Goal: Task Accomplishment & Management: Use online tool/utility

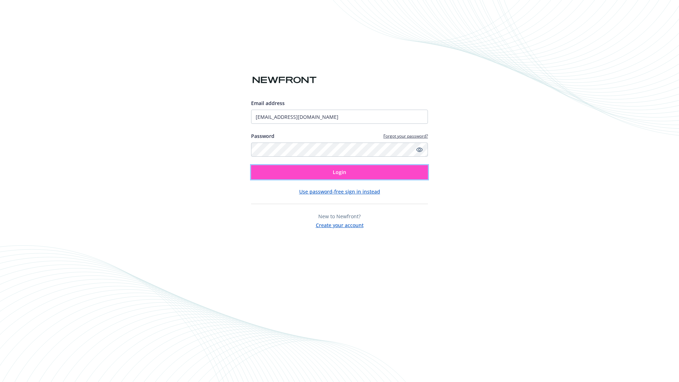
click at [339, 172] on span "Login" at bounding box center [339, 172] width 13 height 7
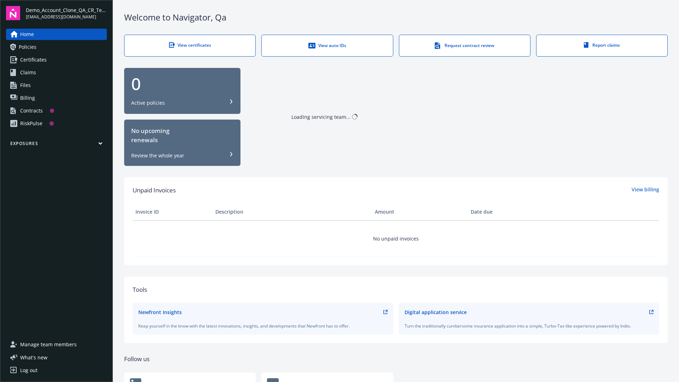
click at [66, 13] on span "Demo_Account_Clone_QA_CR_Tests_Prospect" at bounding box center [66, 9] width 81 height 7
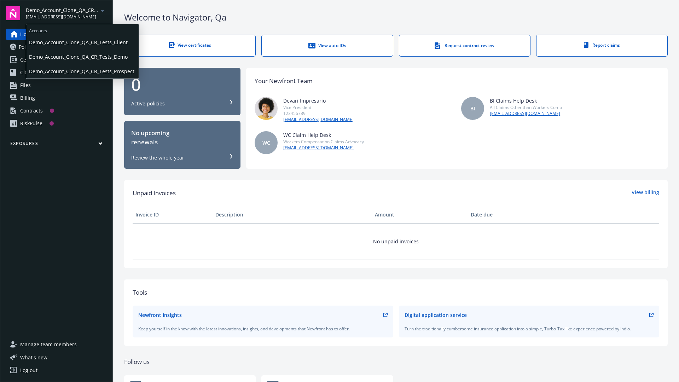
click at [82, 42] on span "Demo_Account_Clone_QA_CR_Tests_Client" at bounding box center [82, 42] width 107 height 14
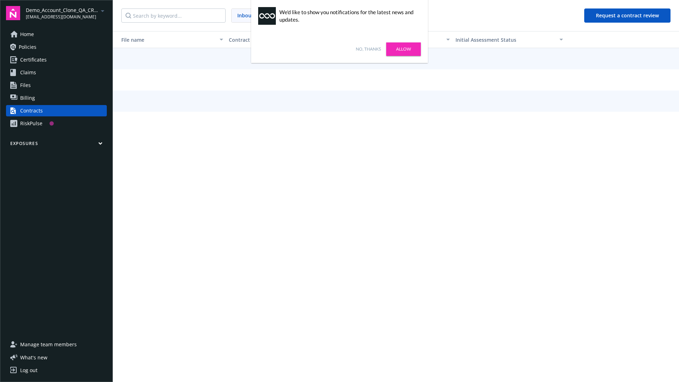
click at [368, 49] on link "No, thanks" at bounding box center [368, 49] width 25 height 6
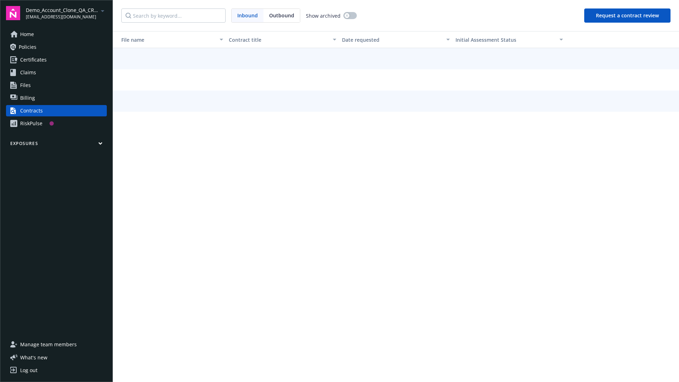
click at [628, 16] on button "Request a contract review" at bounding box center [627, 15] width 86 height 14
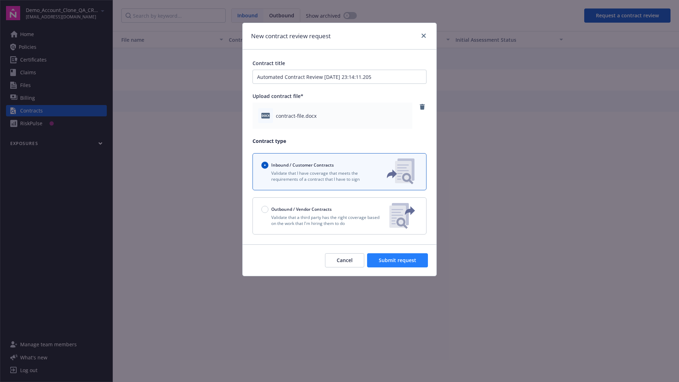
type input "Automated Contract Review [DATE] 23:14:11.205"
click at [398, 260] on span "Submit request" at bounding box center [397, 260] width 37 height 7
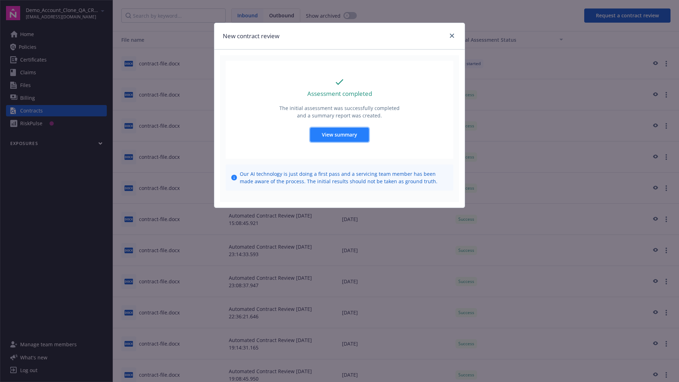
click at [339, 134] on span "View summary" at bounding box center [339, 134] width 35 height 7
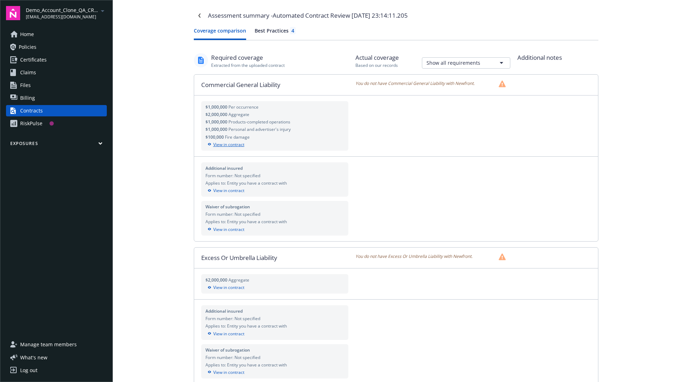
click at [274, 144] on div "View in contract" at bounding box center [274, 144] width 139 height 6
